Goal: Transaction & Acquisition: Purchase product/service

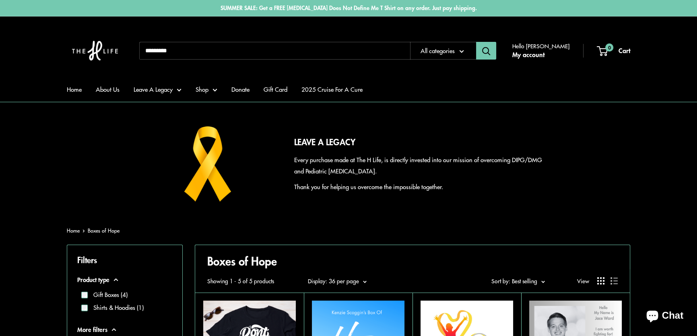
click at [229, 49] on input "Search..." at bounding box center [274, 51] width 271 height 18
type input "******"
click at [476, 42] on button "Search" at bounding box center [486, 51] width 20 height 18
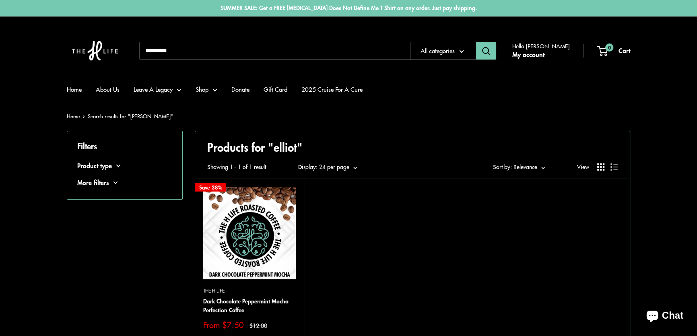
click at [0, 0] on img at bounding box center [0, 0] width 0 height 0
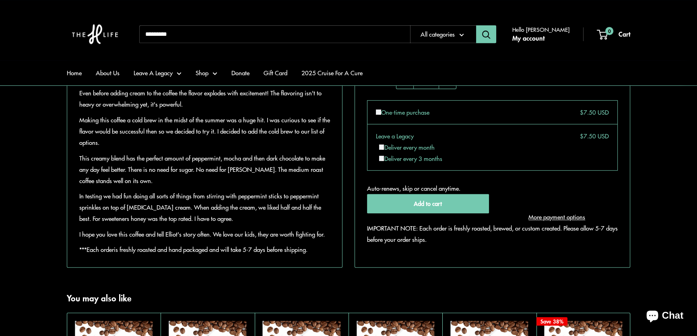
scroll to position [402, 0]
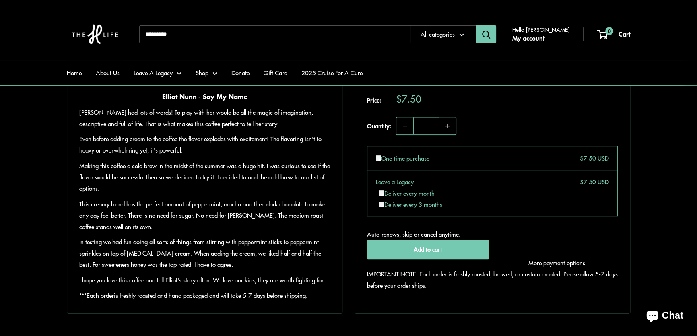
click at [348, 224] on div "Roll over image to zoom in Click on image to zoom / Dark Chocolate Peppermint M…" at bounding box center [348, 69] width 563 height 489
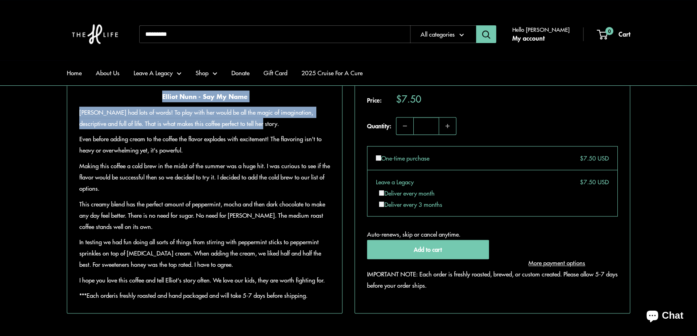
drag, startPoint x: 163, startPoint y: 117, endPoint x: 306, endPoint y: 143, distance: 145.5
click at [306, 143] on div "﻿Elliot Nunn - Say My Name Elliot had lots of words! To play with her would be …" at bounding box center [204, 196] width 251 height 210
copy div "Elliot Nunn - Say My Name Elliot had lots of words! To play with her would be a…"
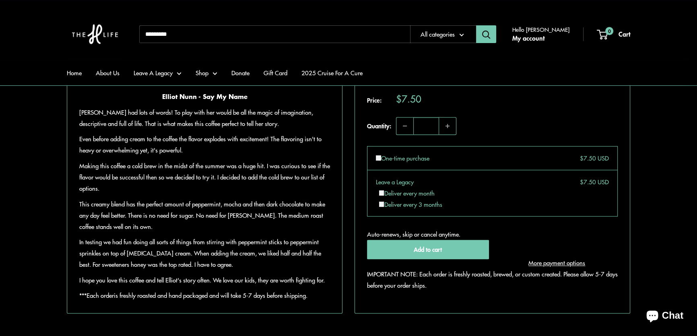
click at [294, 156] on p "Even before adding cream to the coffee the flavor explodes with excitement! The…" at bounding box center [204, 144] width 251 height 23
drag, startPoint x: 80, startPoint y: 160, endPoint x: 199, endPoint y: 169, distance: 118.6
click at [199, 156] on p "Even before adding cream to the coffee the flavor explodes with excitement! The…" at bounding box center [204, 144] width 251 height 23
copy p "Even before adding cream to the coffee the flavor explodes with excitement! The…"
click at [342, 168] on div "Roll over image to zoom in Click on image to zoom / Dark Chocolate Peppermint M…" at bounding box center [348, 69] width 563 height 489
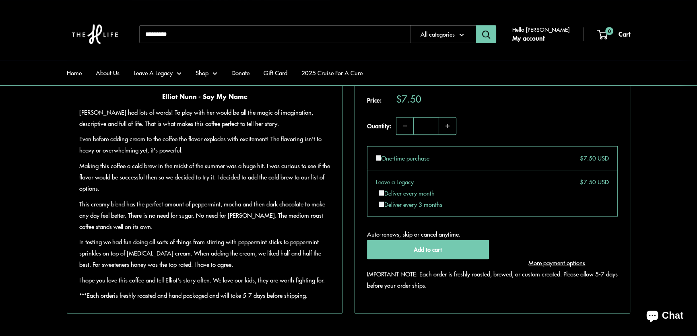
click at [349, 181] on div "Roll over image to zoom in Click on image to zoom / Dark Chocolate Peppermint M…" at bounding box center [348, 69] width 563 height 489
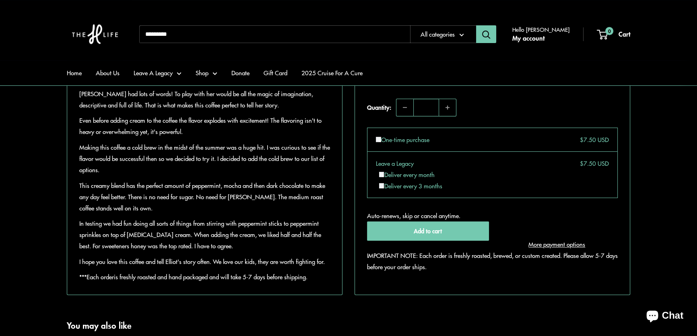
scroll to position [438, 0]
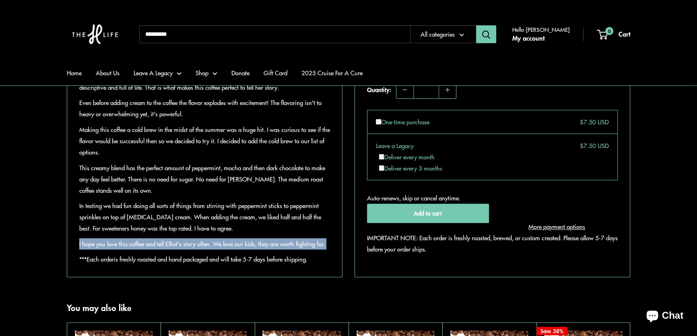
drag, startPoint x: 79, startPoint y: 265, endPoint x: 110, endPoint y: 270, distance: 31.5
click at [110, 249] on p "I hope you love this coffee and tell Elliot's story often. We love our kids, th…" at bounding box center [204, 243] width 251 height 11
copy p "I hope you love this coffee and tell Elliot's story often. We love our kids, th…"
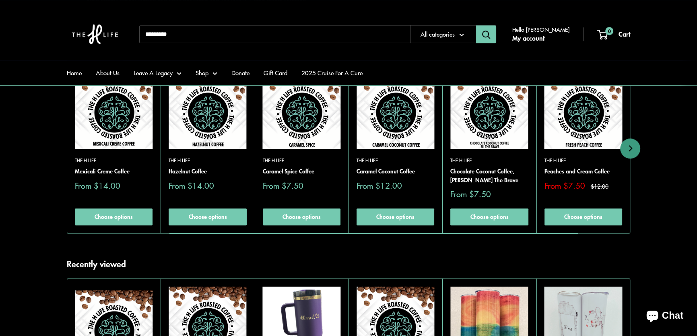
scroll to position [695, 0]
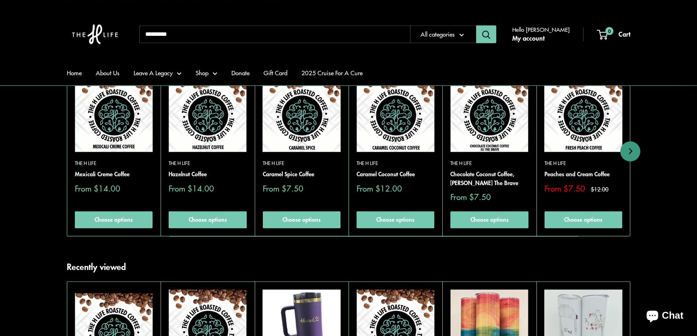
click at [0, 0] on img at bounding box center [0, 0] width 0 height 0
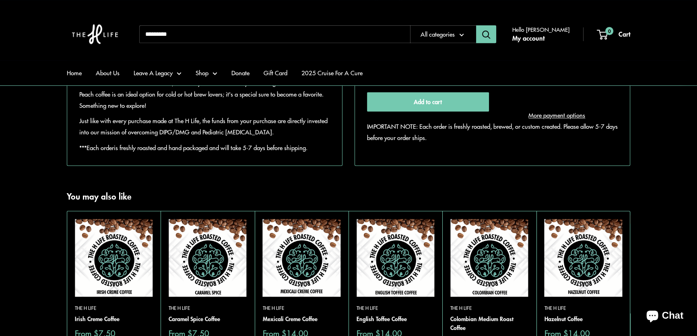
scroll to position [475, 0]
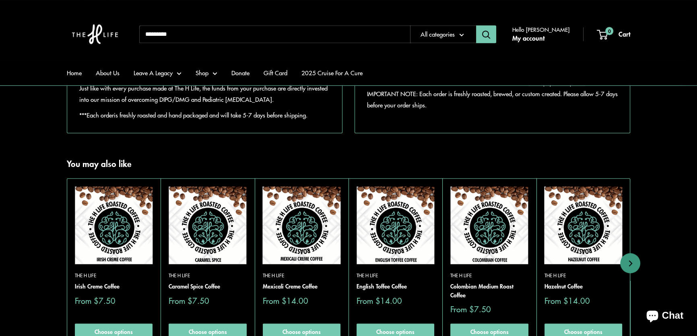
click at [0, 0] on img at bounding box center [0, 0] width 0 height 0
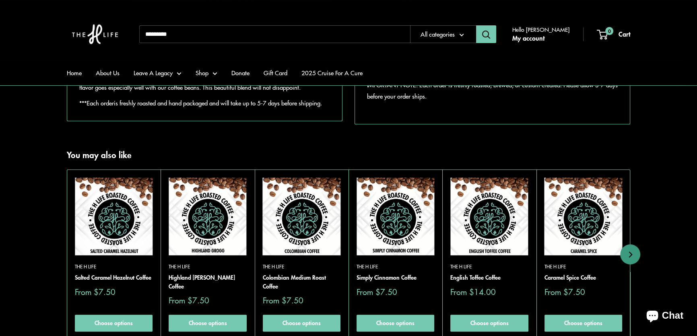
scroll to position [512, 0]
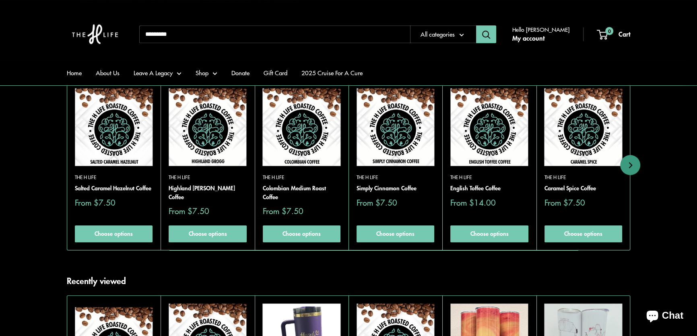
click at [0, 0] on img at bounding box center [0, 0] width 0 height 0
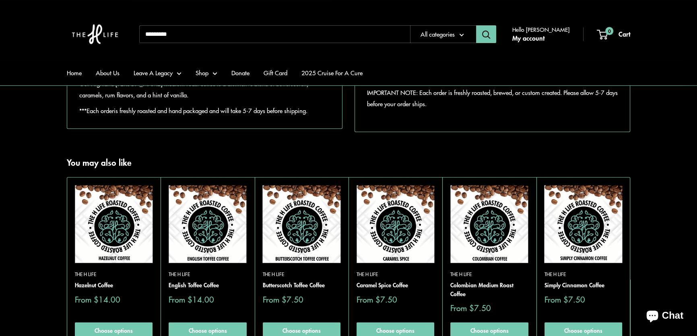
scroll to position [402, 0]
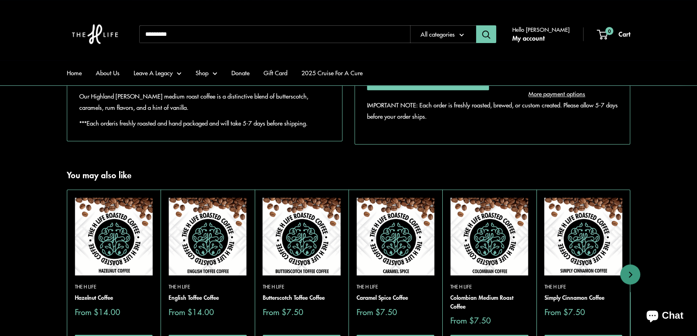
click at [0, 0] on img at bounding box center [0, 0] width 0 height 0
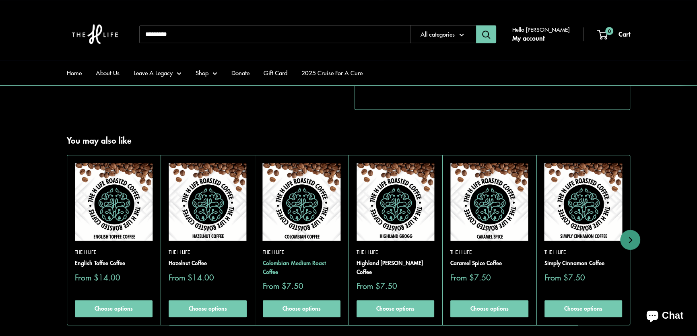
scroll to position [585, 0]
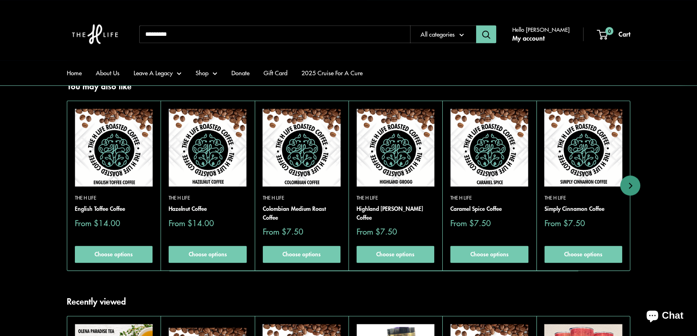
click at [476, 151] on img at bounding box center [489, 148] width 78 height 78
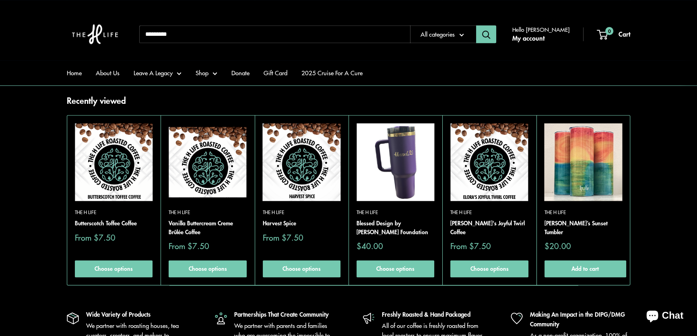
scroll to position [841, 0]
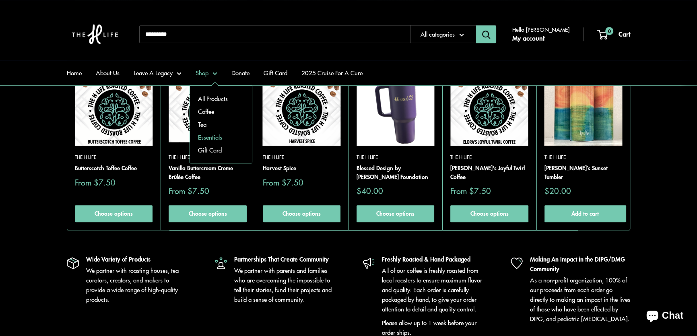
click at [212, 135] on link "Essentials" at bounding box center [221, 137] width 62 height 13
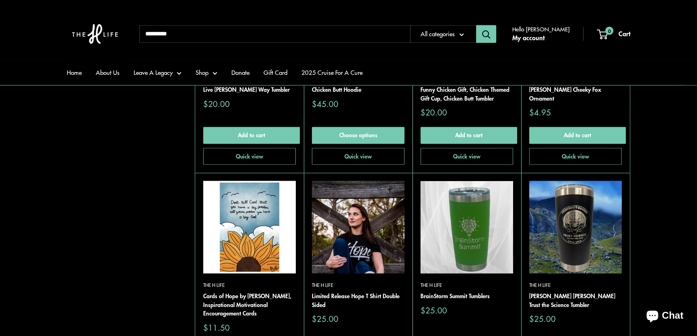
scroll to position [1901, 0]
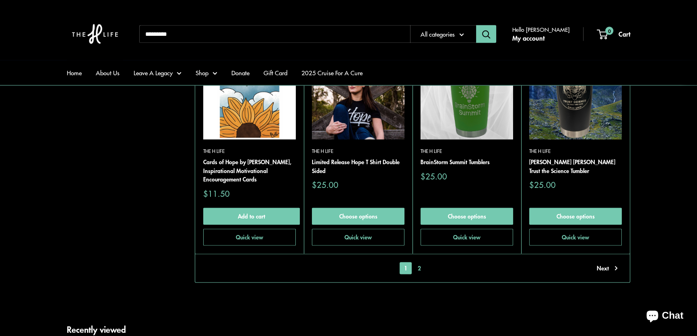
click at [418, 262] on link "2" at bounding box center [419, 268] width 12 height 12
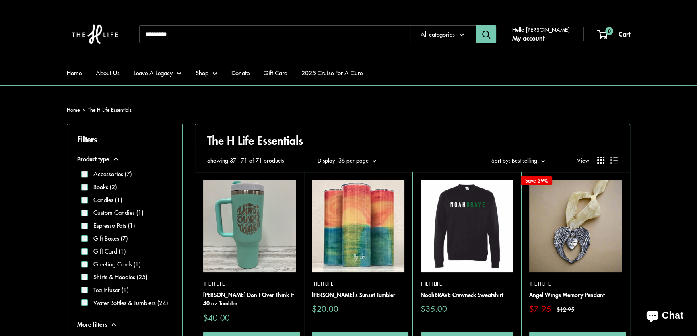
scroll to position [112, 0]
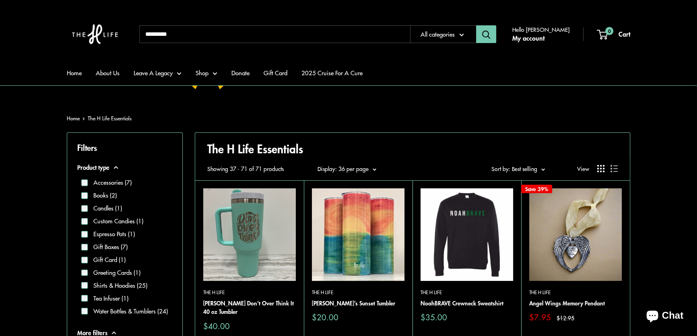
click at [231, 36] on input "Search..." at bounding box center [274, 34] width 271 height 18
type input "******"
click at [476, 25] on button "Search" at bounding box center [486, 34] width 20 height 18
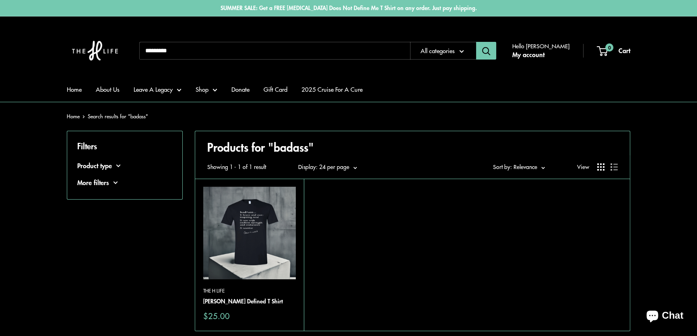
click at [0, 0] on img at bounding box center [0, 0] width 0 height 0
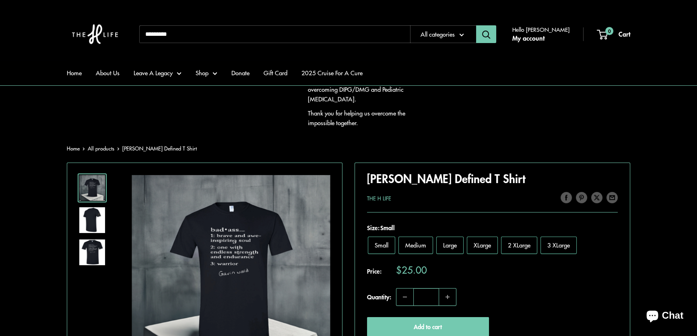
scroll to position [146, 0]
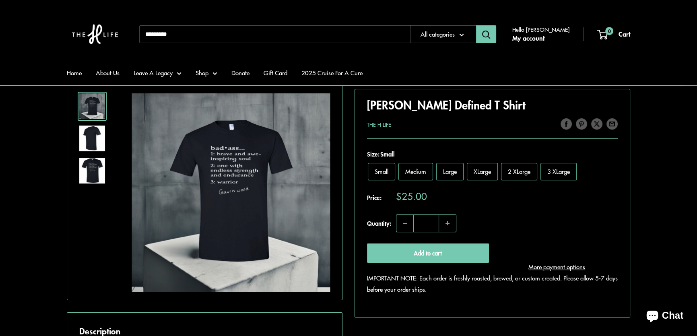
click at [223, 32] on input "Search..." at bounding box center [274, 34] width 271 height 18
type input "**********"
click at [476, 25] on button "Search" at bounding box center [486, 34] width 20 height 18
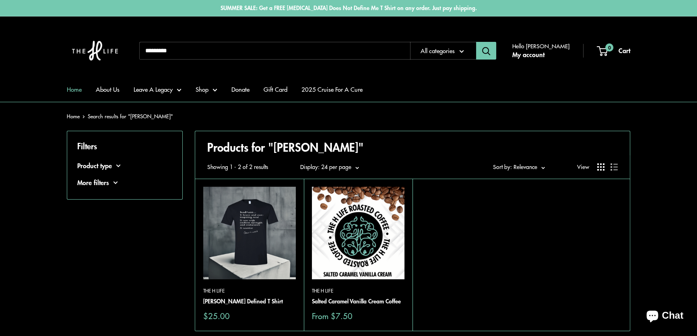
click at [72, 90] on link "Home" at bounding box center [74, 89] width 15 height 11
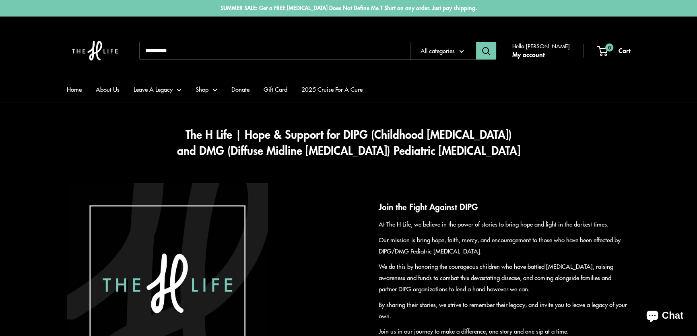
click at [207, 46] on input "Search..." at bounding box center [274, 51] width 271 height 18
type input "*"
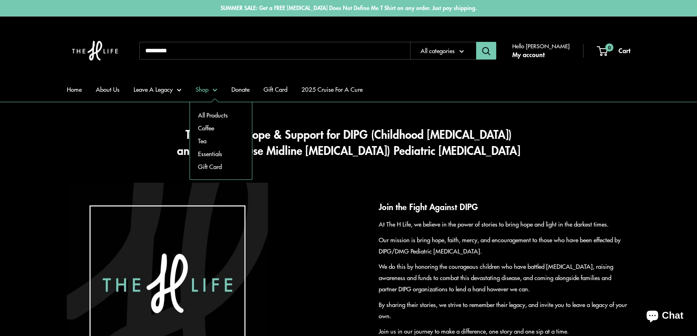
click at [200, 88] on link "Shop" at bounding box center [206, 89] width 22 height 11
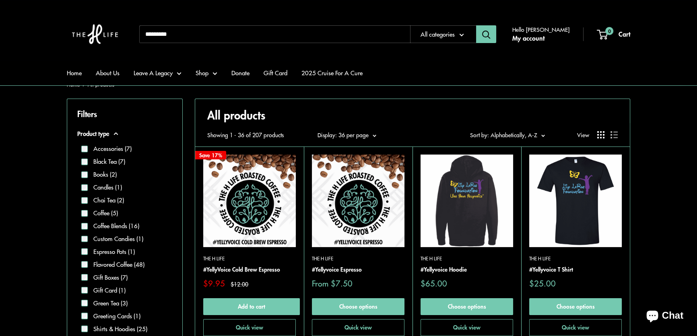
scroll to position [329, 0]
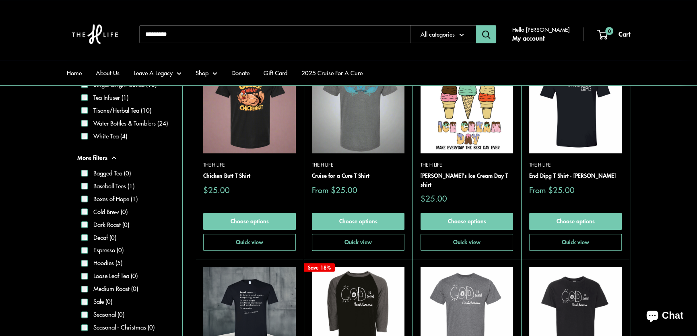
scroll to position [514, 0]
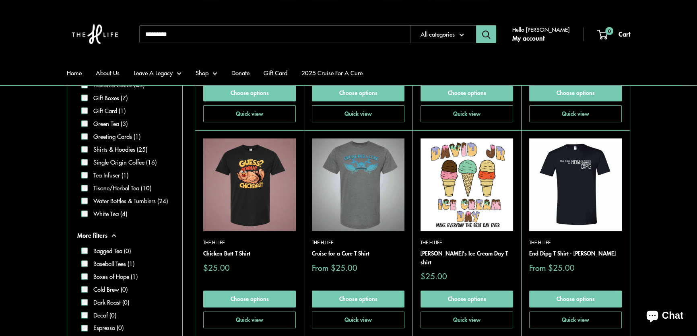
scroll to position [551, 0]
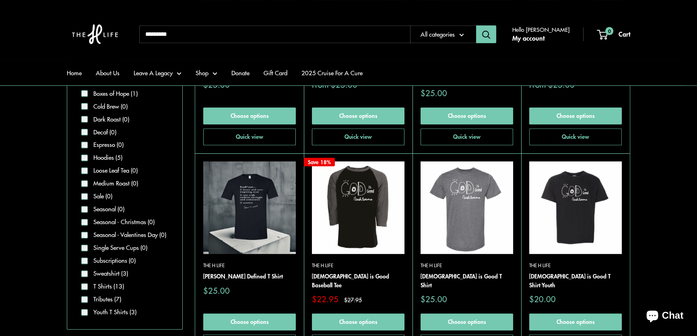
click at [0, 0] on img at bounding box center [0, 0] width 0 height 0
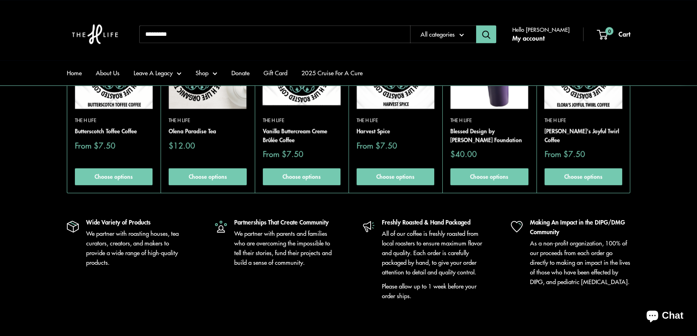
scroll to position [768, 0]
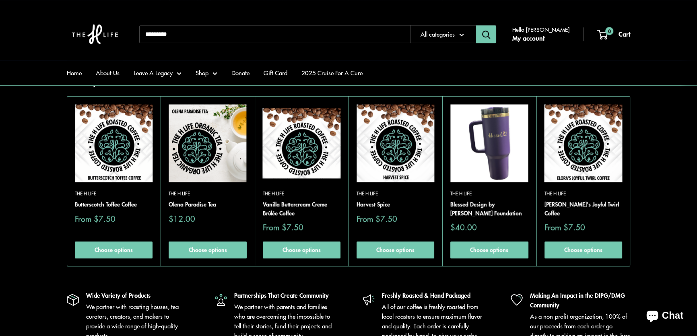
click at [643, 113] on div "Recently viewed The H Life Butterscotch Toffee Coffee Sale price From $7.50 Cho…" at bounding box center [348, 170] width 595 height 191
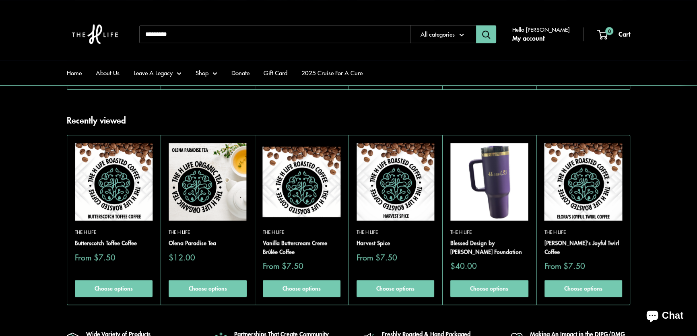
scroll to position [621, 0]
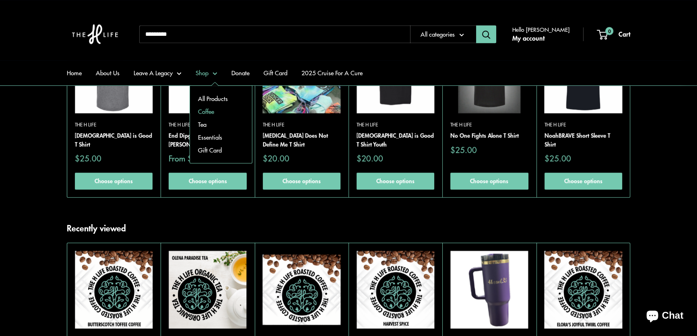
click at [200, 109] on link "Coffee" at bounding box center [221, 111] width 62 height 13
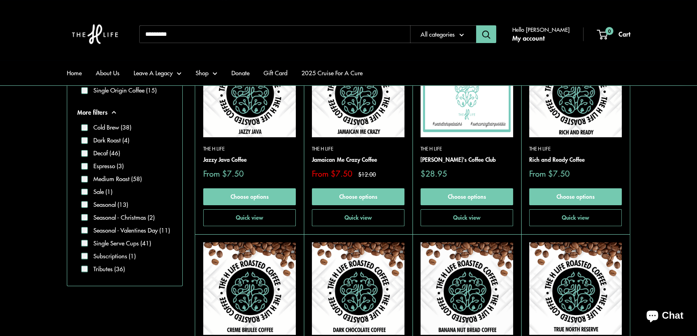
scroll to position [219, 0]
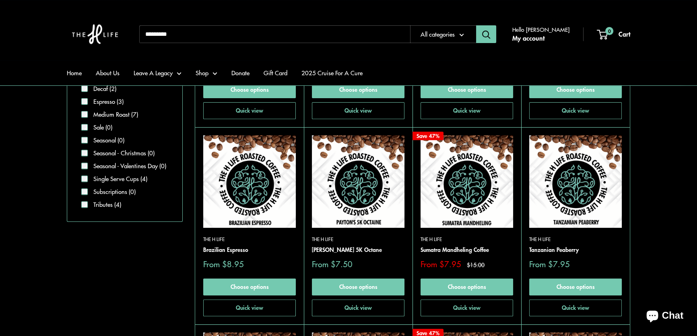
scroll to position [368, 0]
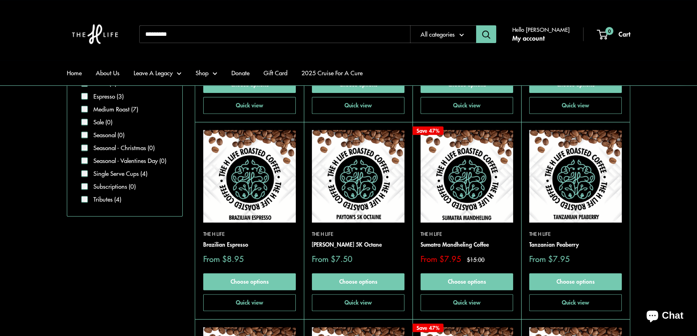
click at [0, 0] on img at bounding box center [0, 0] width 0 height 0
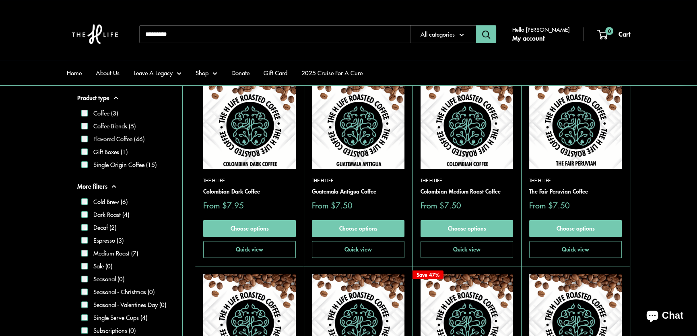
scroll to position [222, 0]
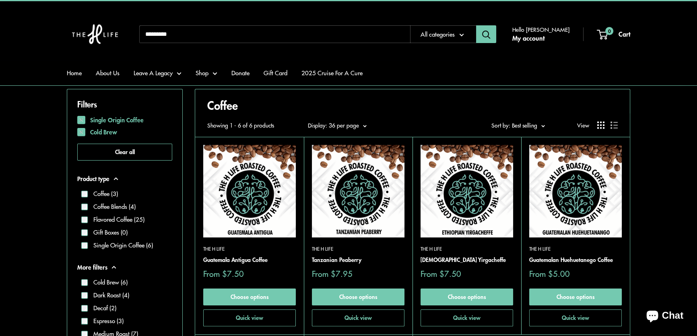
scroll to position [149, 0]
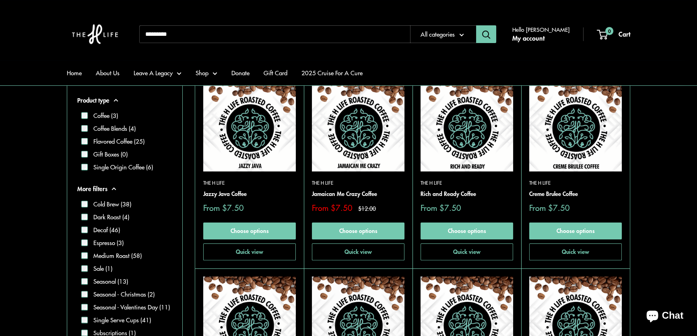
scroll to position [258, 0]
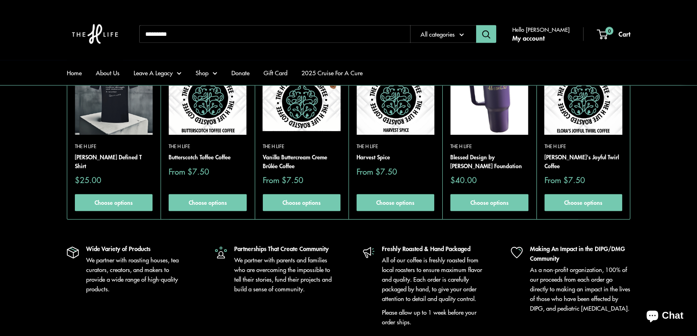
scroll to position [2014, 0]
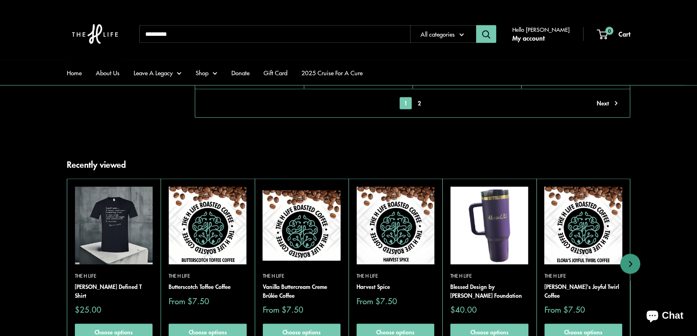
click at [0, 0] on img at bounding box center [0, 0] width 0 height 0
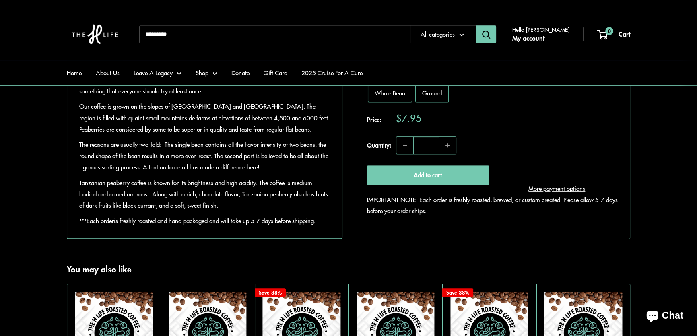
scroll to position [366, 0]
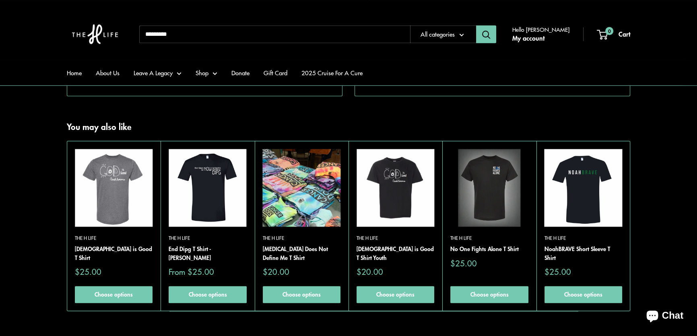
scroll to position [695, 0]
